Goal: Task Accomplishment & Management: Manage account settings

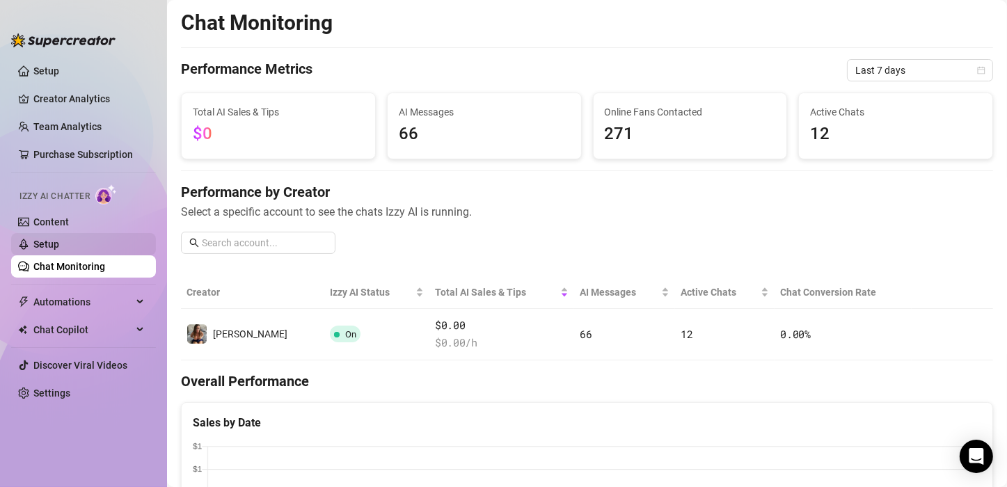
click at [59, 240] on link "Setup" at bounding box center [46, 244] width 26 height 11
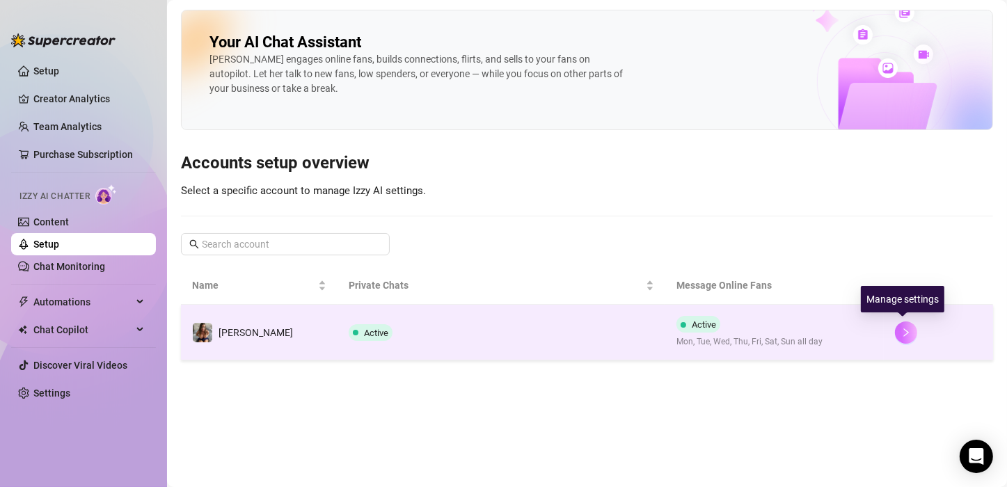
click at [904, 328] on icon "right" at bounding box center [906, 332] width 5 height 8
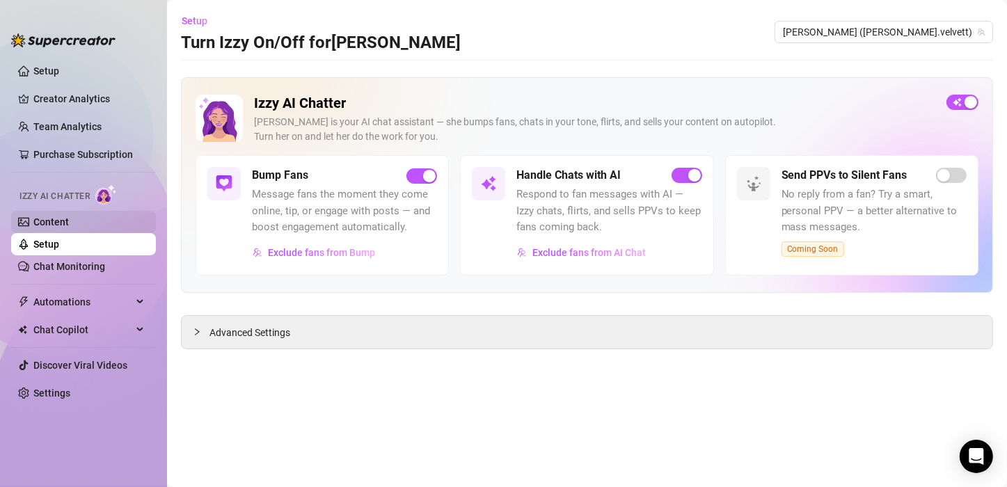
click at [49, 220] on link "Content" at bounding box center [50, 221] width 35 height 11
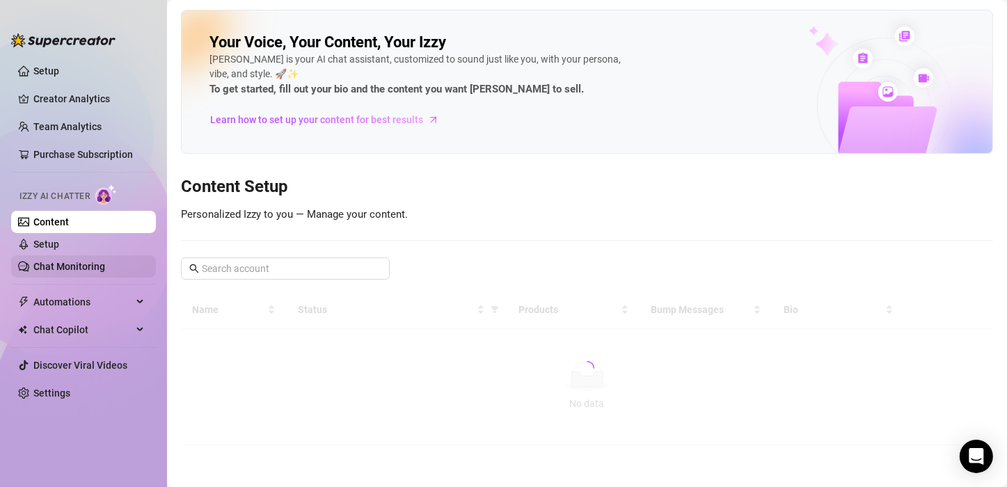
click at [72, 261] on link "Chat Monitoring" at bounding box center [69, 266] width 72 height 11
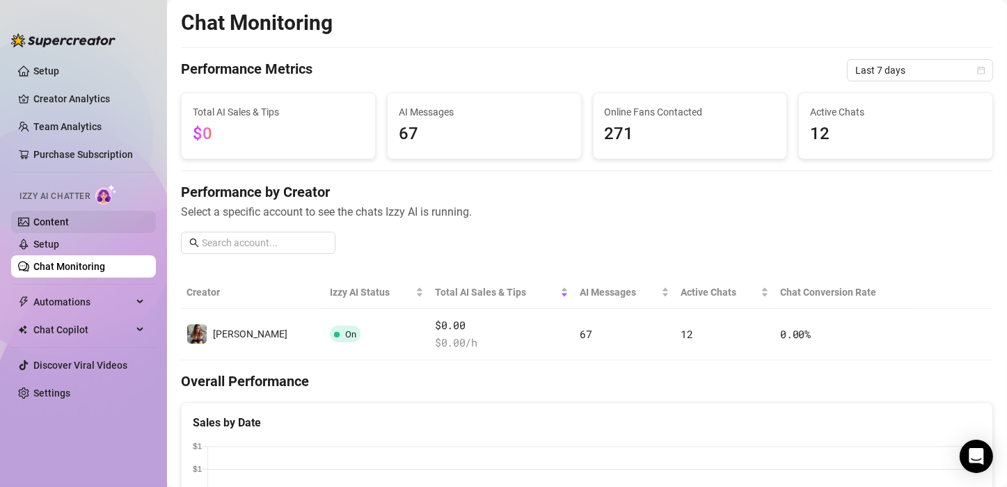
click at [46, 224] on link "Content" at bounding box center [50, 221] width 35 height 11
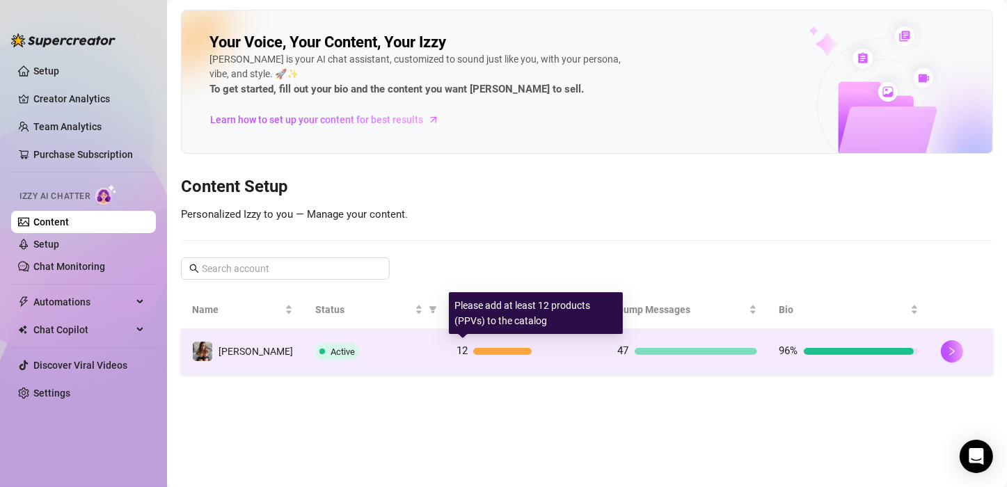
click at [475, 351] on div at bounding box center [502, 351] width 58 height 7
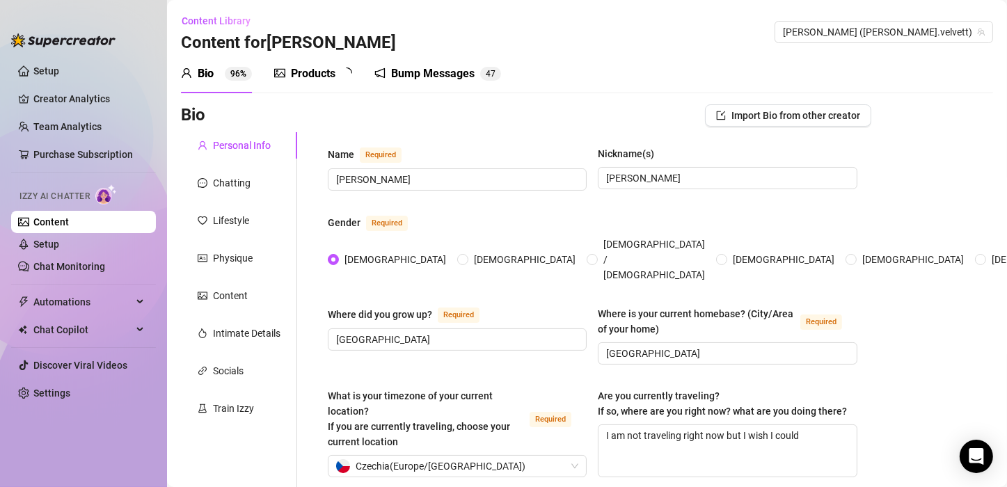
radio input "true"
type input "February 21st, 1986"
click at [223, 294] on div "Content" at bounding box center [230, 295] width 35 height 15
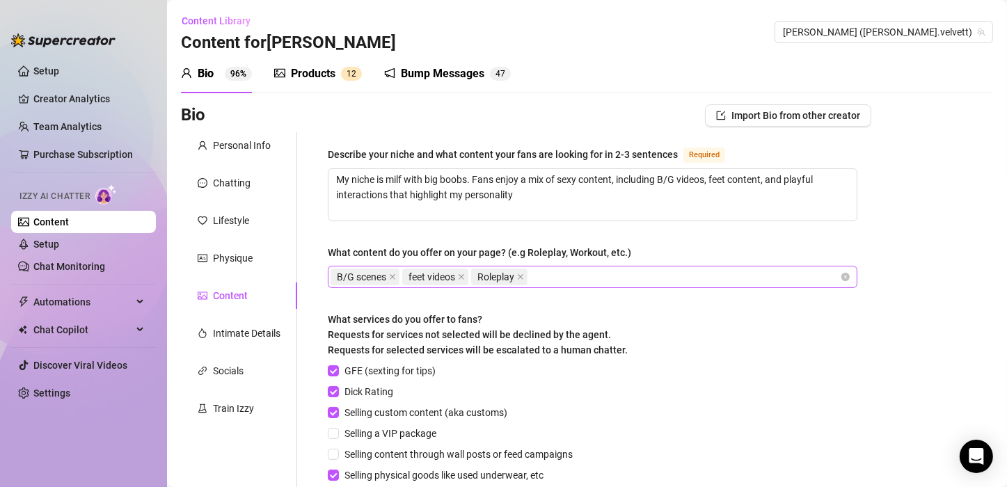
click at [548, 280] on div "B/G scenes feet videos Roleplay" at bounding box center [584, 276] width 509 height 19
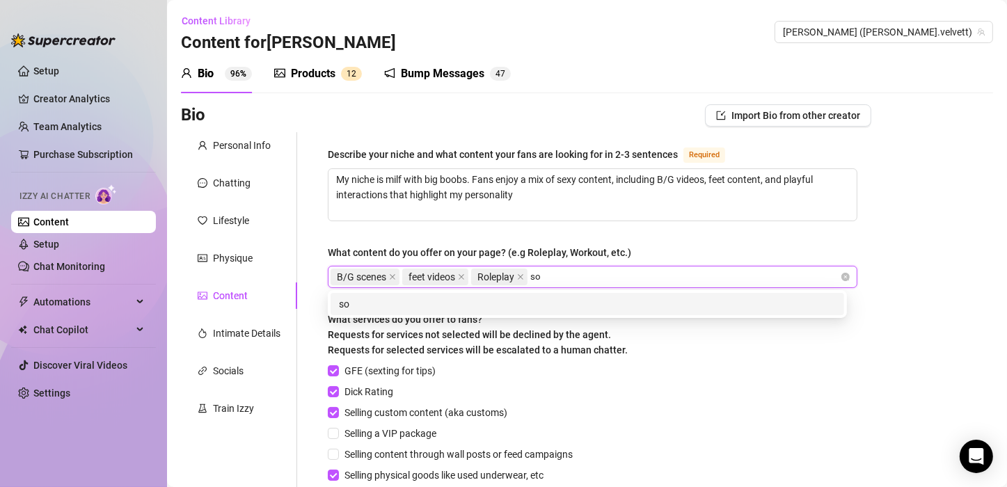
type input "s"
type input "m"
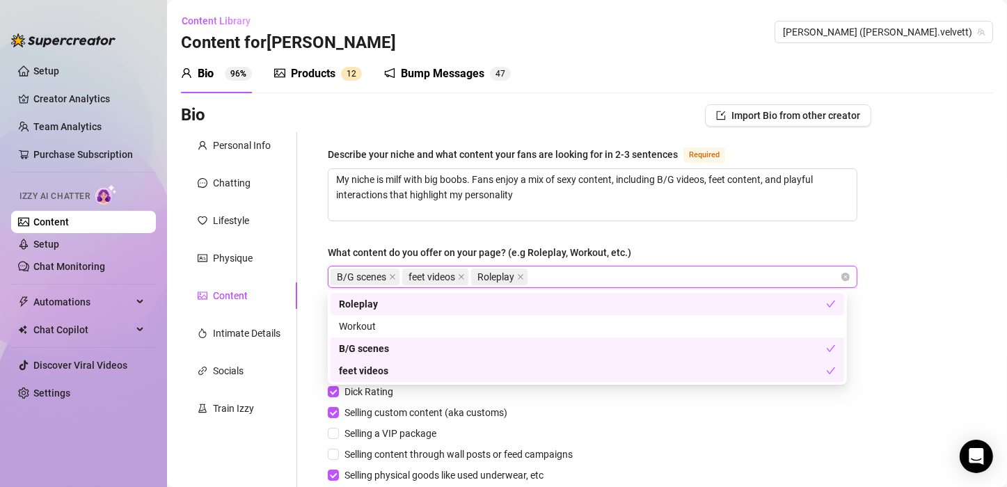
click at [631, 235] on div "Describe your niche and what content your fans are looking for in 2-3 sentences…" at bounding box center [592, 368] width 529 height 444
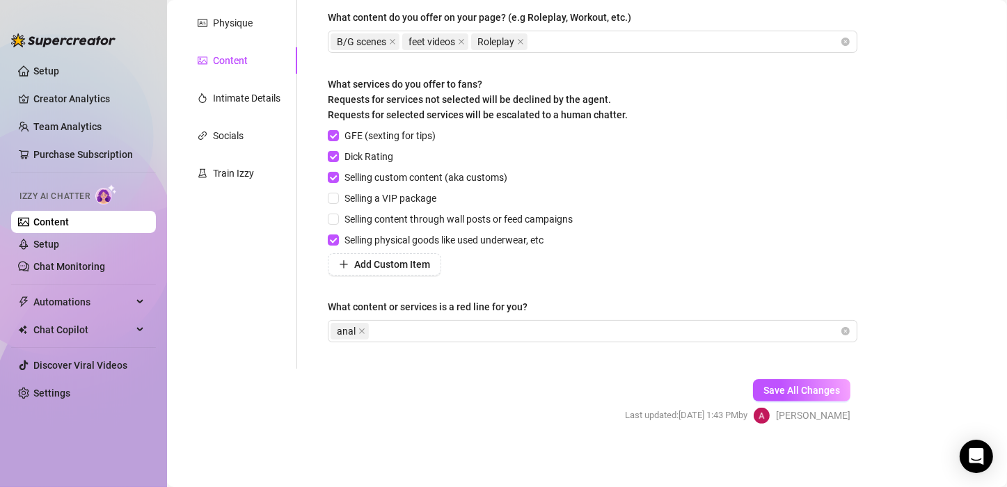
scroll to position [237, 0]
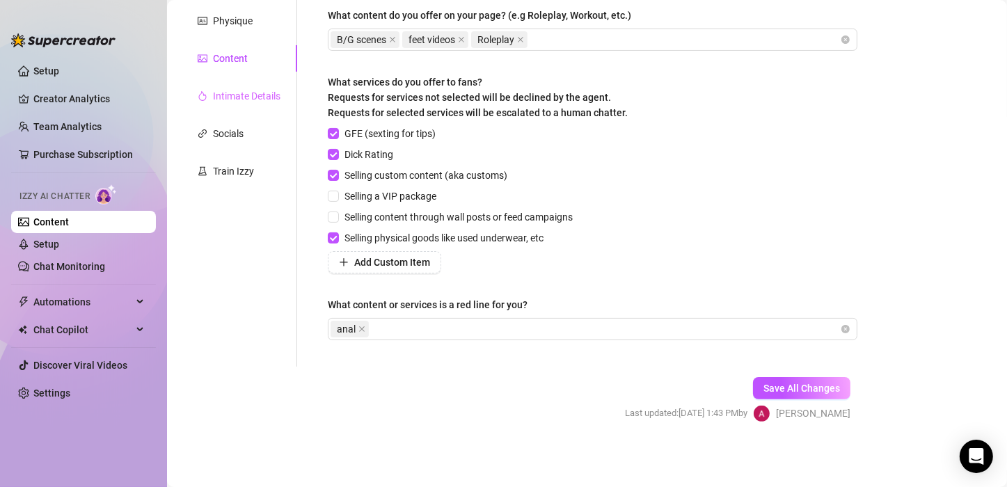
click at [222, 103] on div "Intimate Details" at bounding box center [239, 96] width 116 height 26
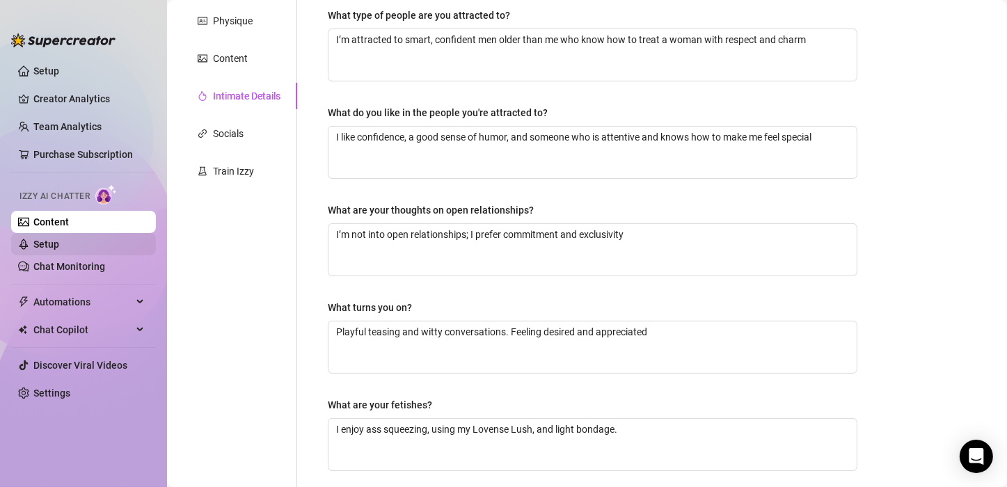
click at [59, 241] on link "Setup" at bounding box center [46, 244] width 26 height 11
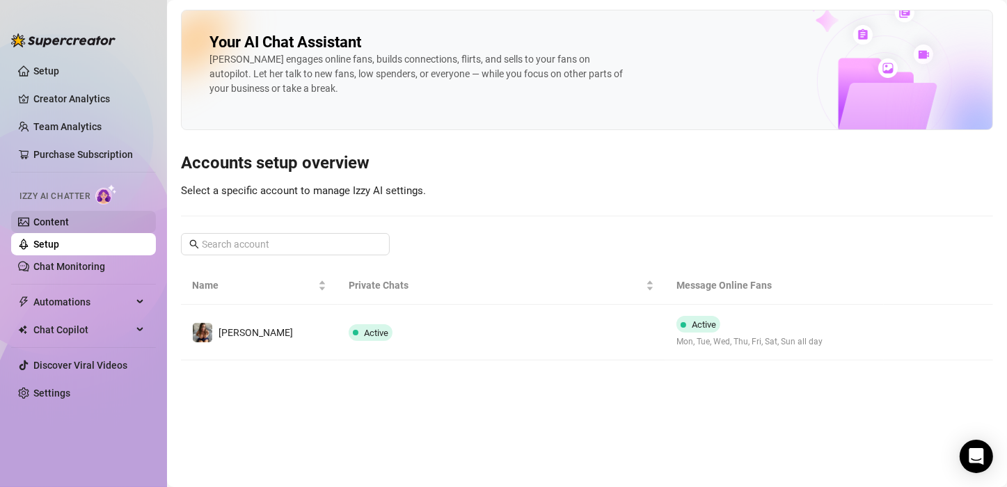
click at [61, 223] on link "Content" at bounding box center [50, 221] width 35 height 11
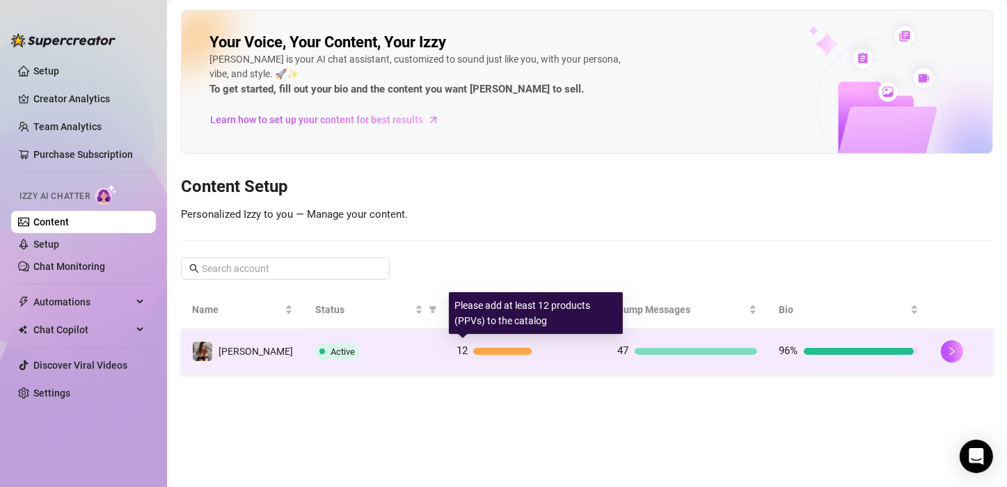
click at [463, 353] on div "12" at bounding box center [525, 351] width 139 height 17
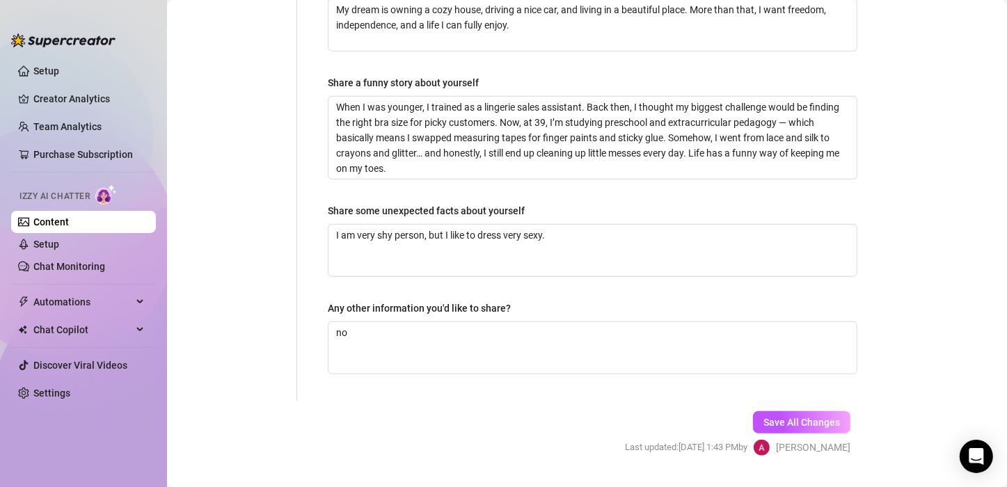
scroll to position [966, 0]
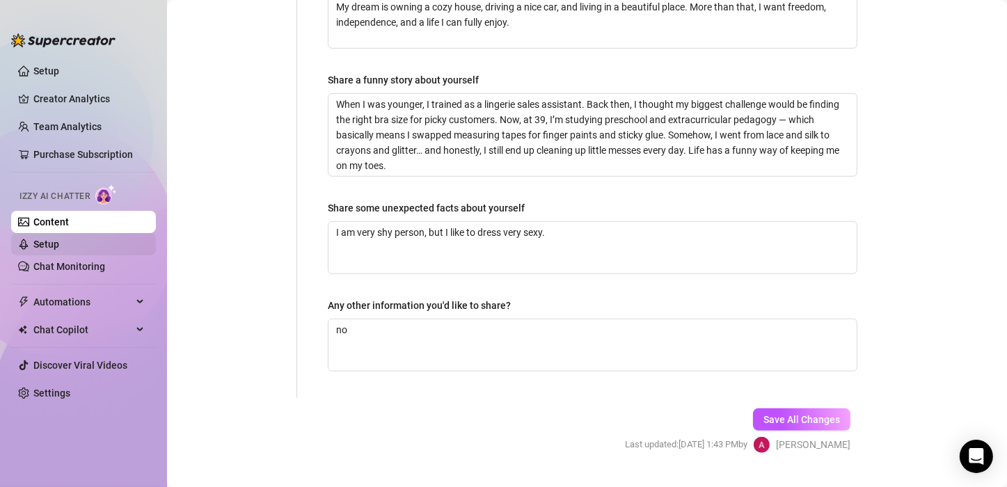
click at [44, 239] on link "Setup" at bounding box center [46, 244] width 26 height 11
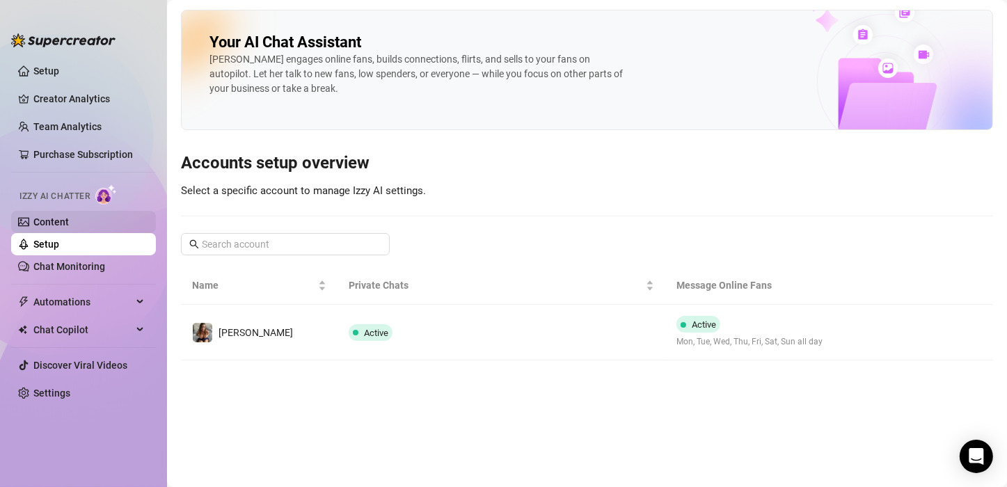
click at [57, 221] on link "Content" at bounding box center [50, 221] width 35 height 11
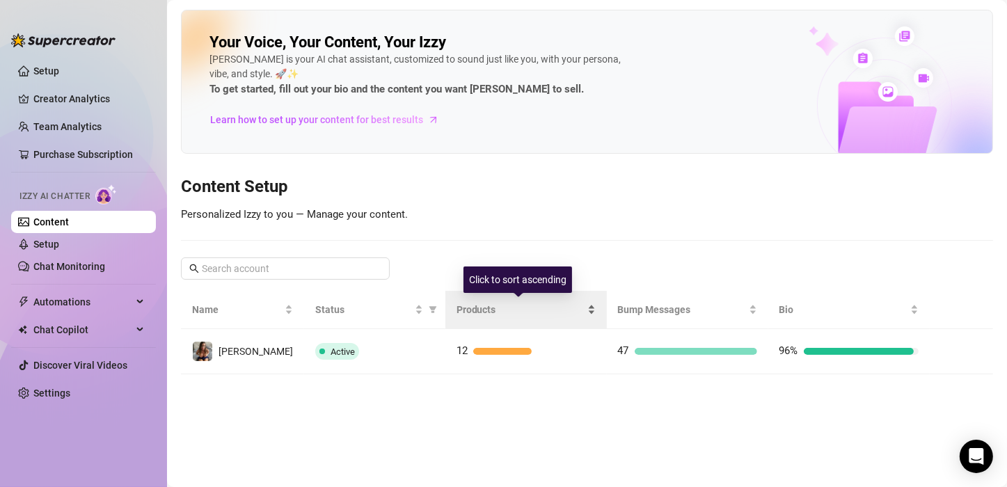
click at [491, 308] on span "Products" at bounding box center [520, 309] width 128 height 15
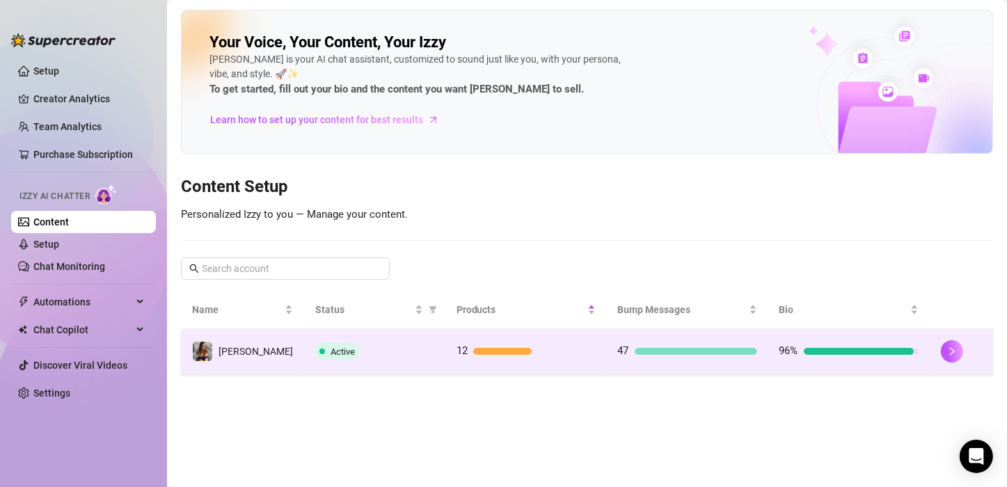
click at [495, 344] on div "12" at bounding box center [525, 351] width 139 height 17
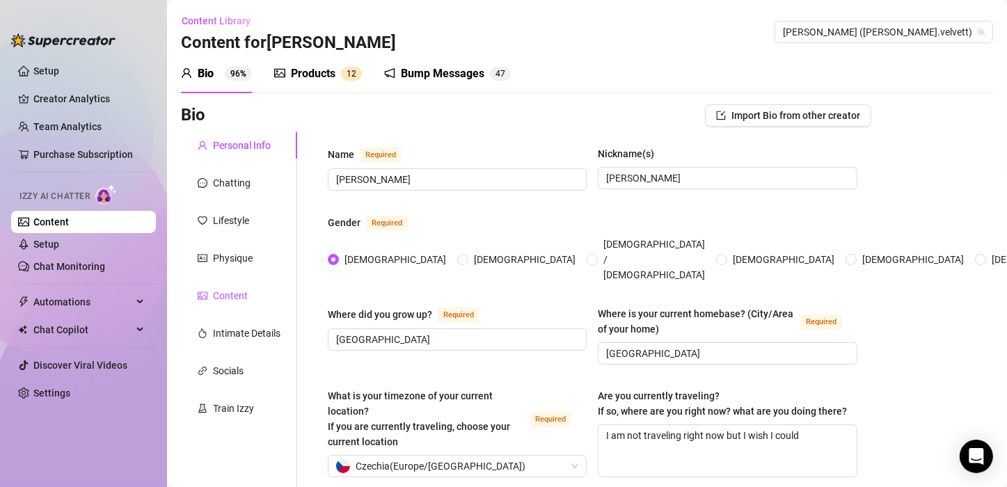
click at [236, 291] on div "Content" at bounding box center [230, 295] width 35 height 15
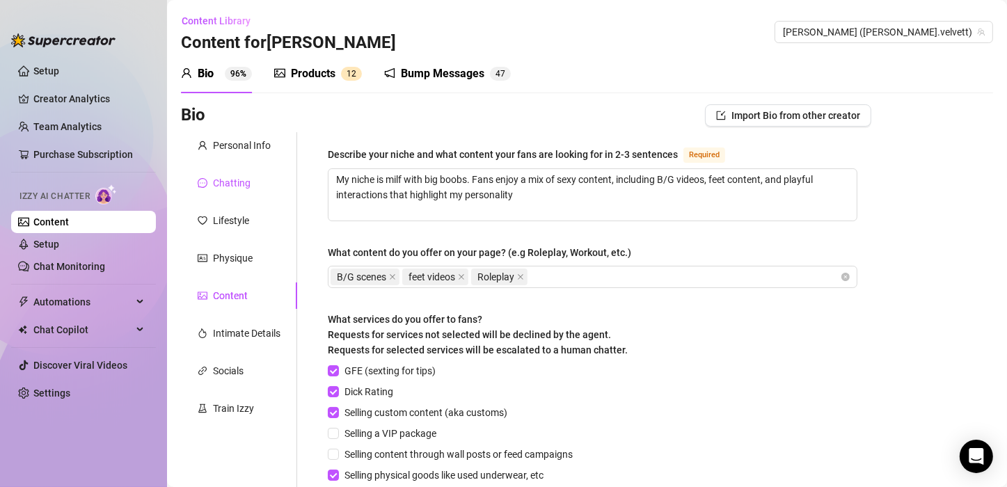
click at [239, 182] on div "Chatting" at bounding box center [232, 182] width 38 height 15
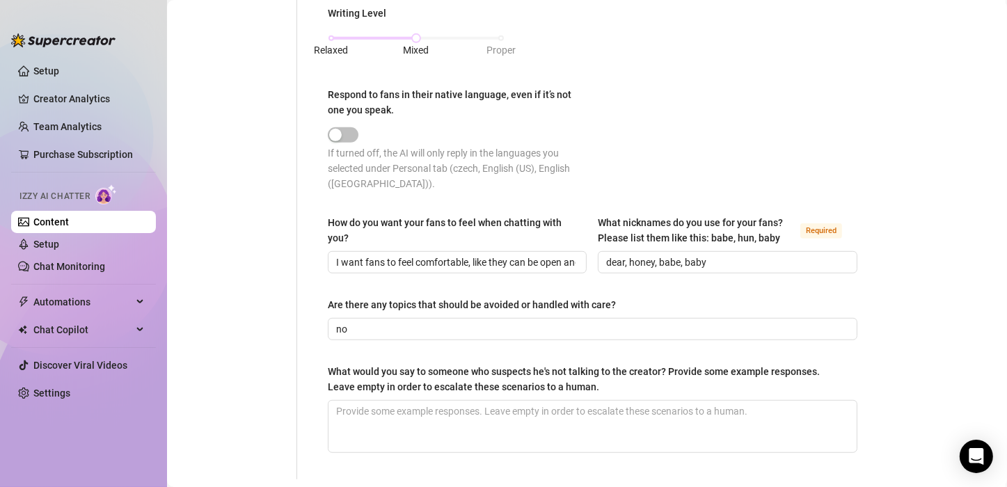
scroll to position [731, 0]
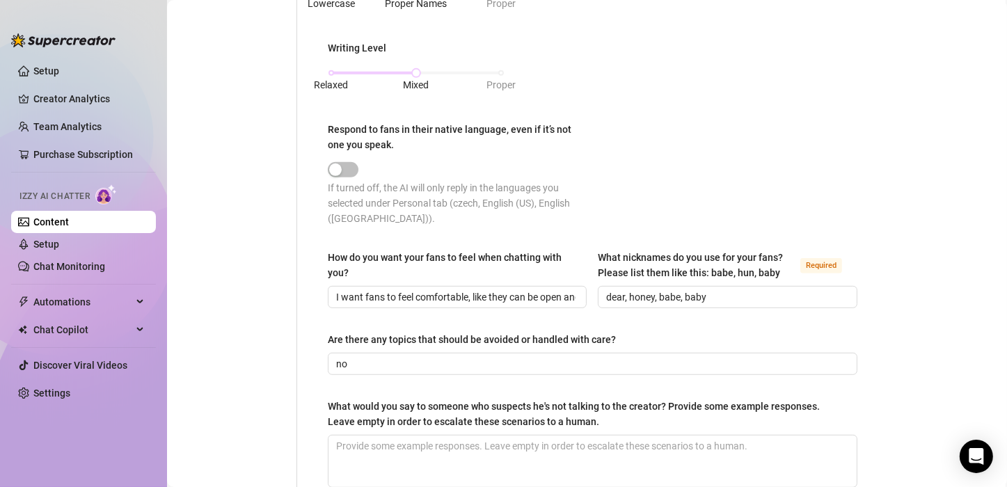
click at [54, 221] on link "Content" at bounding box center [50, 221] width 35 height 11
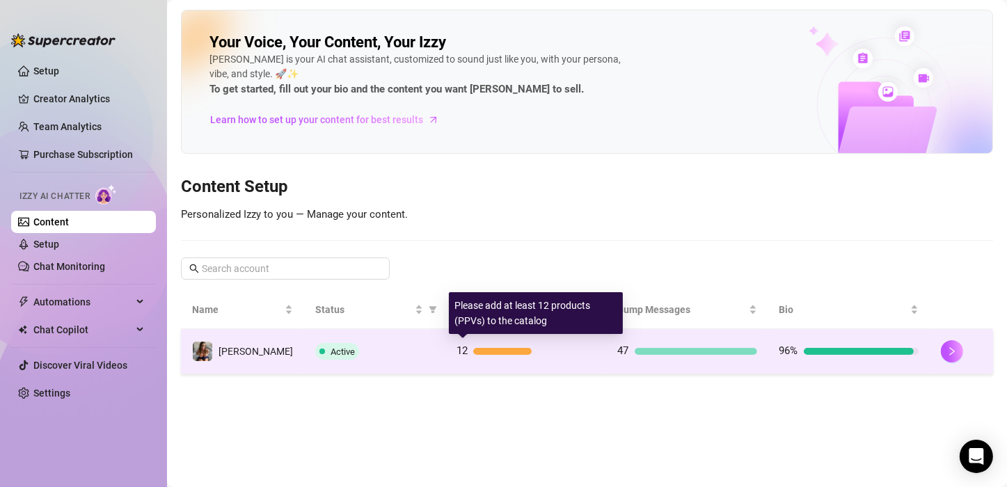
click at [475, 349] on div at bounding box center [502, 351] width 58 height 7
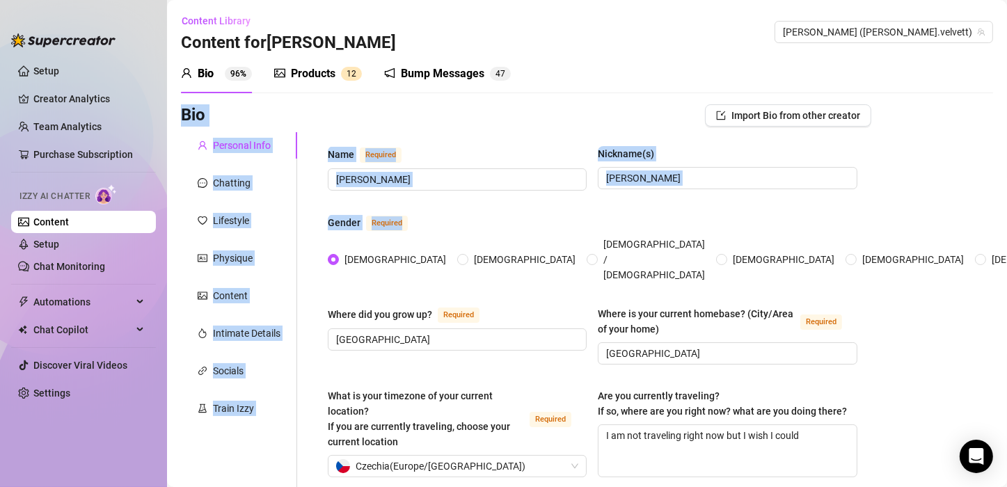
drag, startPoint x: 857, startPoint y: 212, endPoint x: 1001, endPoint y: 91, distance: 188.1
click at [1001, 91] on div "Content Library Content for Andy Andy (andy.velvett) Bio 96% Products 1 2 Bump …" at bounding box center [587, 243] width 840 height 487
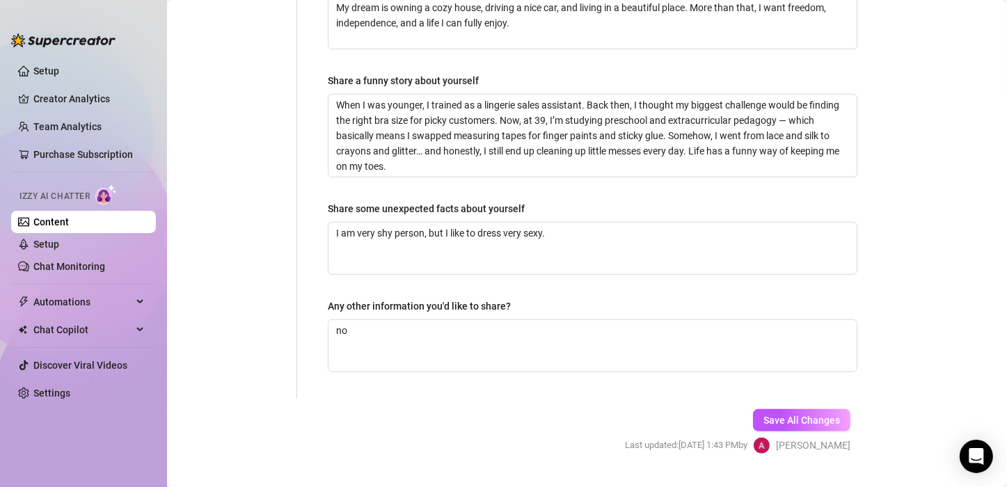
scroll to position [966, 0]
click at [804, 414] on span "Save All Changes" at bounding box center [801, 419] width 77 height 11
click at [58, 244] on link "Setup" at bounding box center [46, 244] width 26 height 11
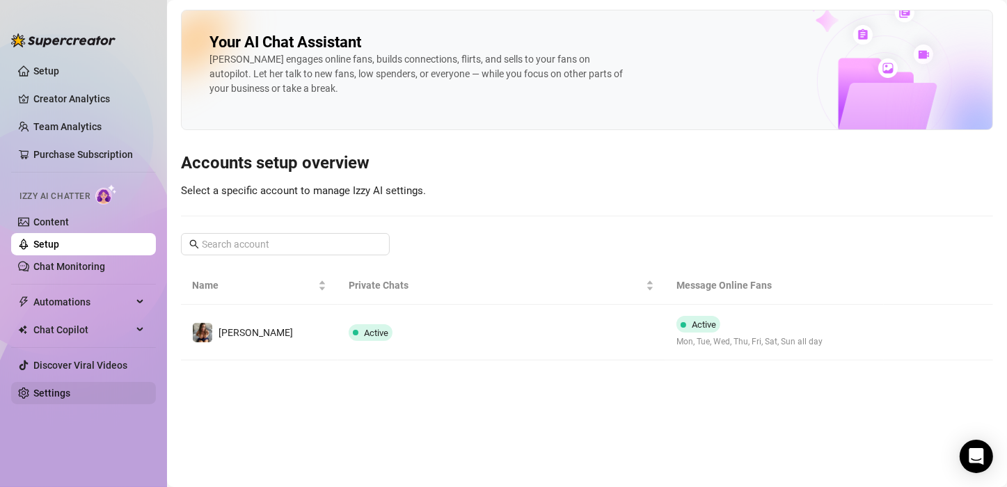
click at [64, 389] on link "Settings" at bounding box center [51, 393] width 37 height 11
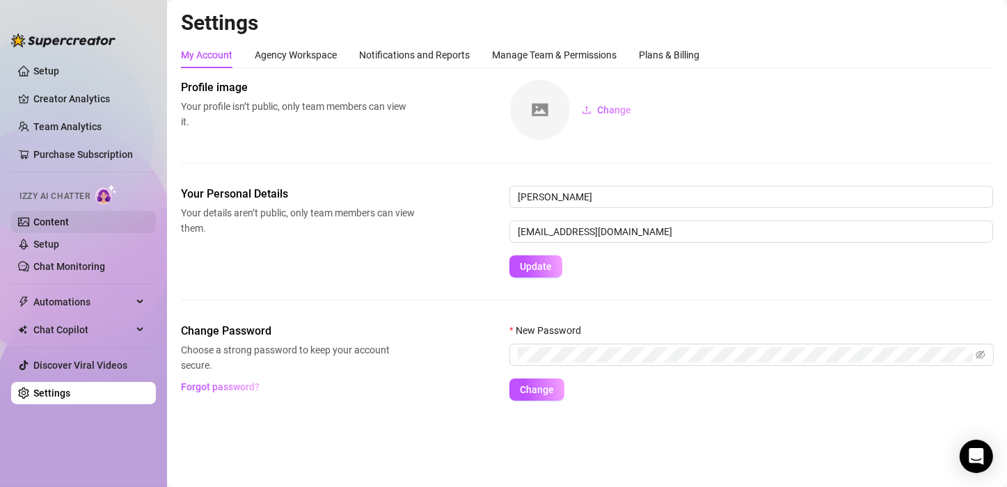
click at [61, 221] on link "Content" at bounding box center [50, 221] width 35 height 11
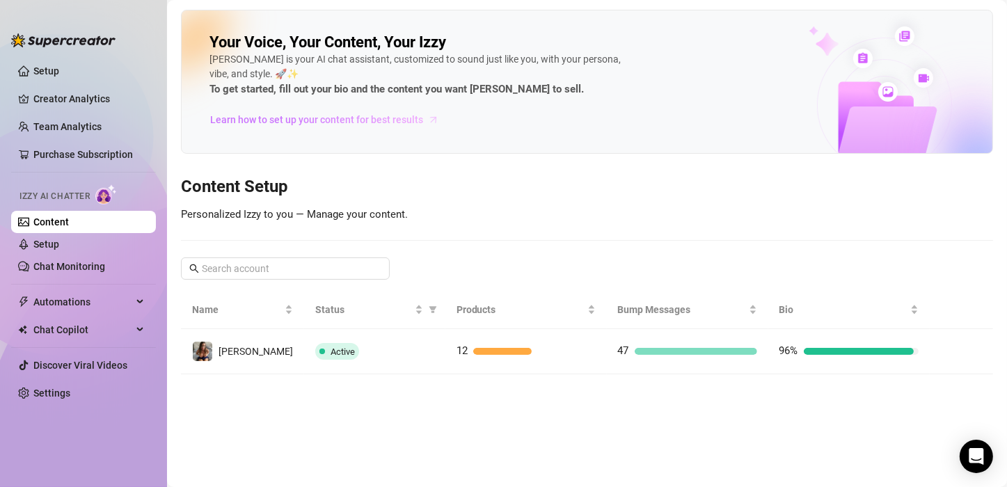
click at [388, 122] on span "Learn how to set up your content for best results" at bounding box center [316, 119] width 213 height 15
click at [52, 218] on link "Content" at bounding box center [50, 221] width 35 height 11
click at [47, 221] on link "Content" at bounding box center [50, 221] width 35 height 11
click at [89, 261] on link "Chat Monitoring" at bounding box center [69, 266] width 72 height 11
